Goal: Task Accomplishment & Management: Manage account settings

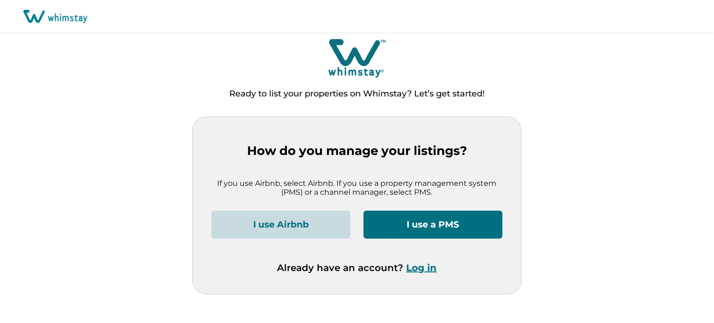
click at [420, 271] on button "Log in" at bounding box center [422, 267] width 30 height 11
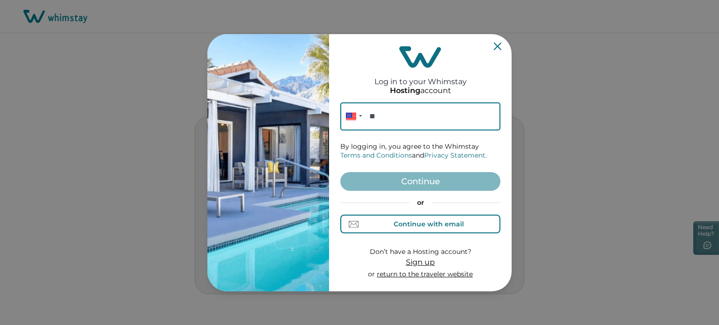
drag, startPoint x: 415, startPoint y: 216, endPoint x: 420, endPoint y: 223, distance: 9.0
click at [415, 216] on button "Continue with email" at bounding box center [420, 224] width 160 height 19
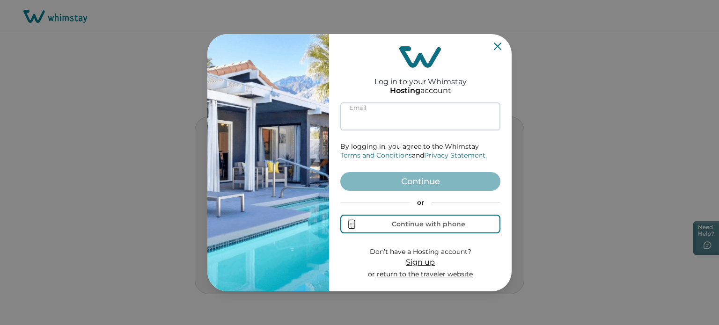
click at [446, 114] on input at bounding box center [420, 117] width 160 height 28
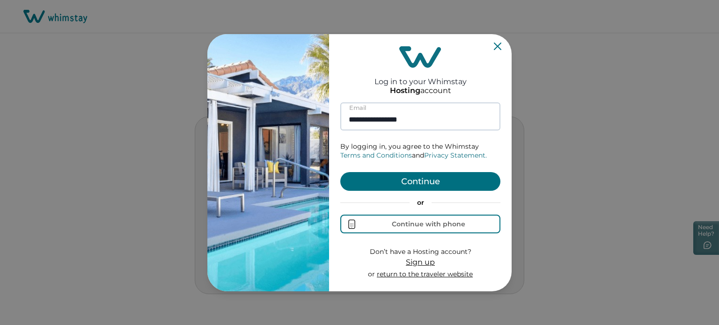
type input "**********"
click at [340, 172] on button "Continue" at bounding box center [420, 181] width 160 height 19
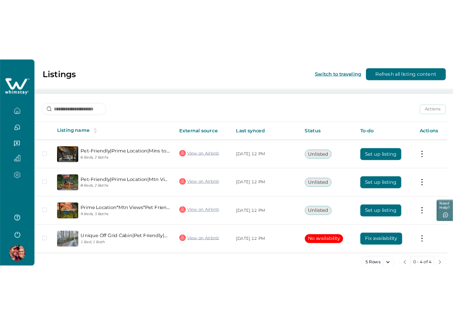
scroll to position [125, 0]
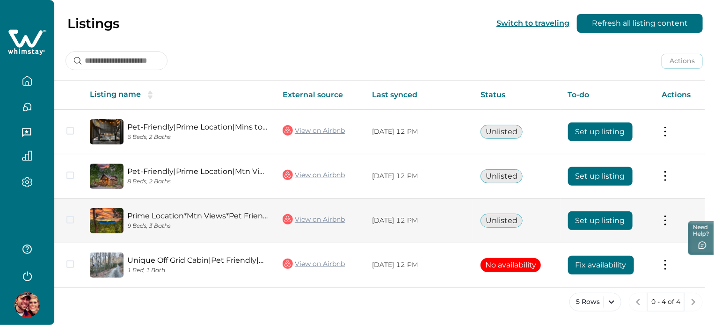
click at [597, 220] on button "Set up listing" at bounding box center [600, 221] width 65 height 19
